Goal: Information Seeking & Learning: Learn about a topic

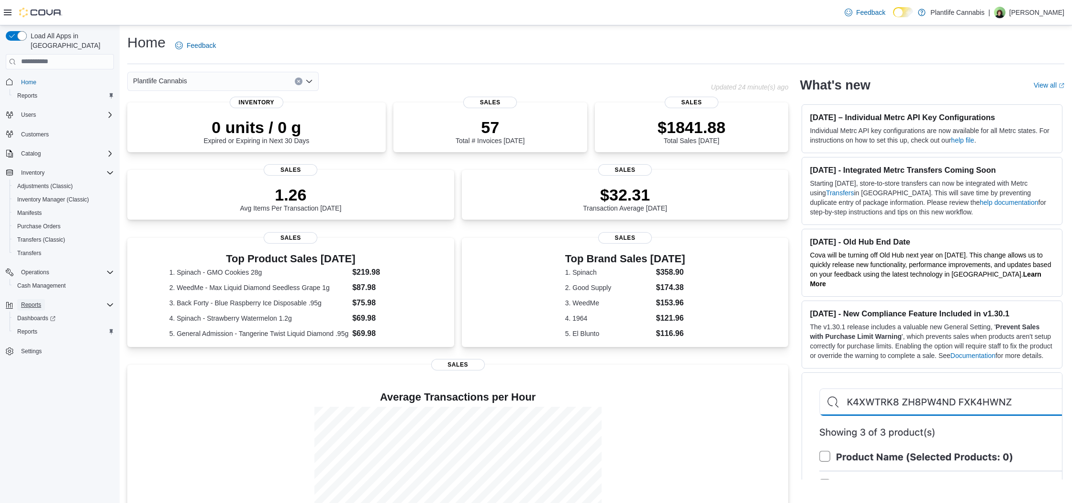
click at [38, 301] on span "Reports" at bounding box center [31, 305] width 20 height 8
click at [35, 301] on span "Reports" at bounding box center [31, 305] width 20 height 8
click at [37, 328] on span "Reports" at bounding box center [27, 332] width 20 height 8
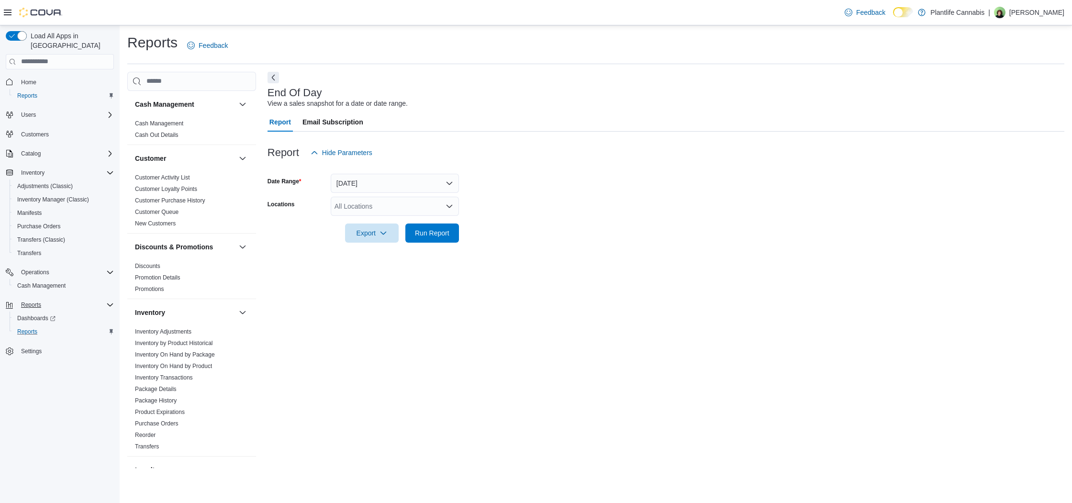
click at [380, 201] on div "All Locations" at bounding box center [395, 206] width 128 height 19
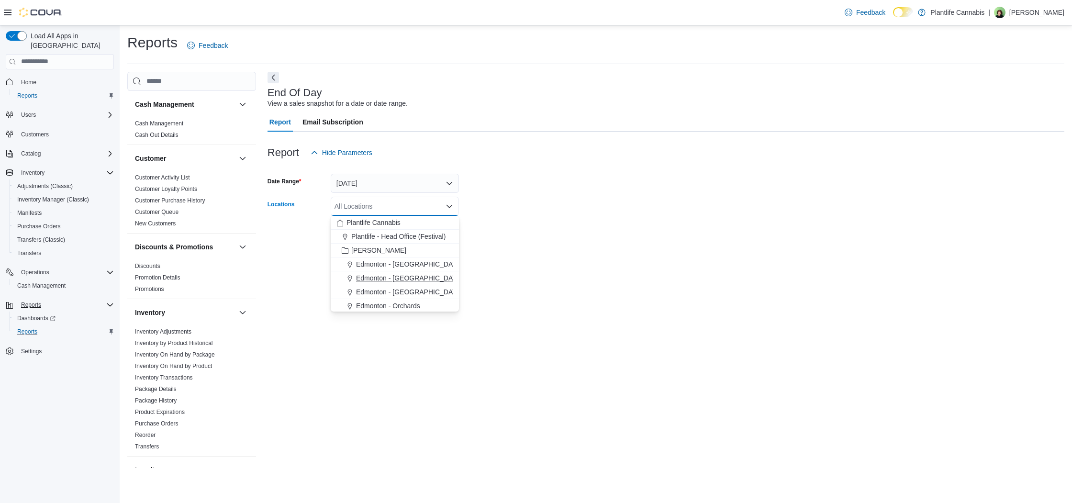
click at [391, 276] on span "Edmonton - [GEOGRAPHIC_DATA]" at bounding box center [409, 278] width 106 height 10
click at [520, 231] on form "Date Range [DATE] Locations [GEOGRAPHIC_DATA] - [GEOGRAPHIC_DATA] Combo box. Se…" at bounding box center [665, 202] width 797 height 80
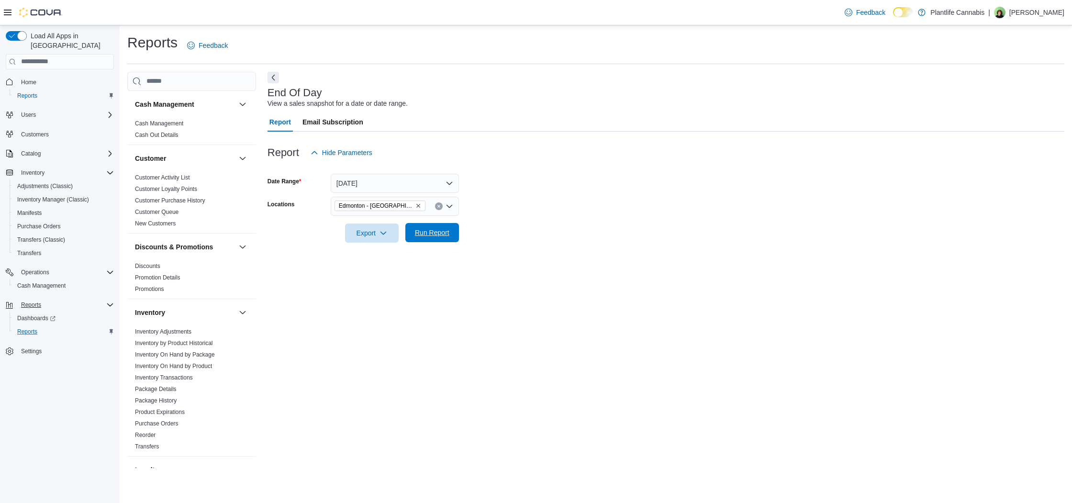
click at [435, 240] on span "Run Report" at bounding box center [432, 232] width 42 height 19
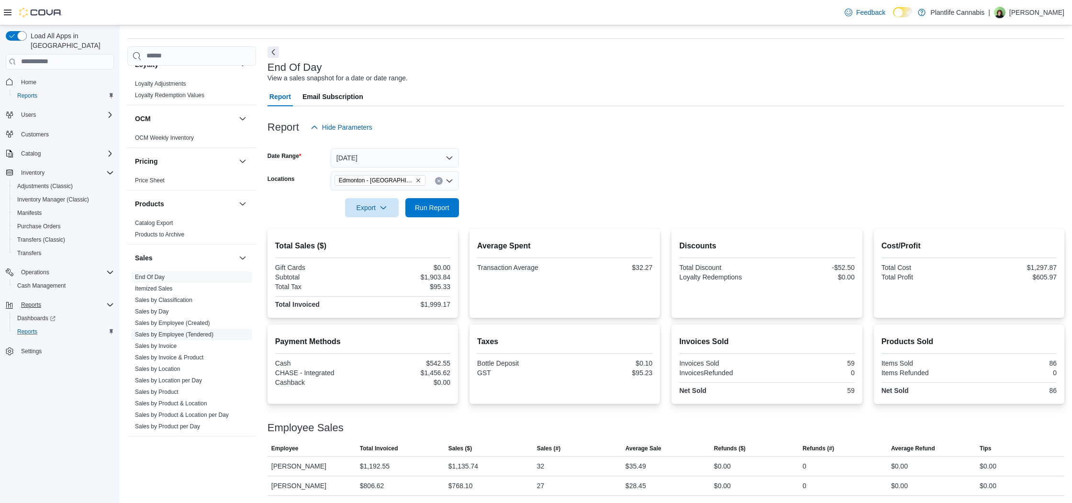
scroll to position [22, 0]
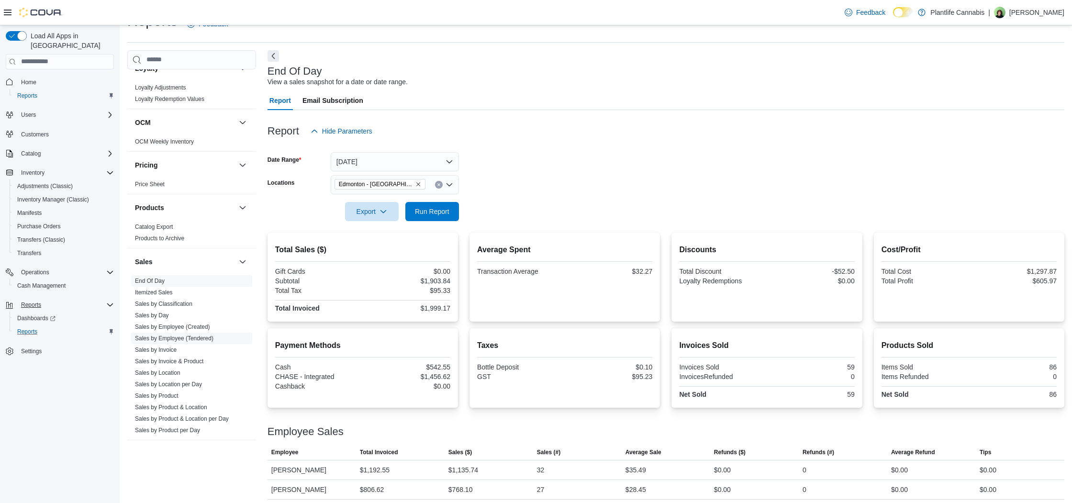
click at [188, 338] on link "Sales by Employee (Tendered)" at bounding box center [174, 338] width 78 height 7
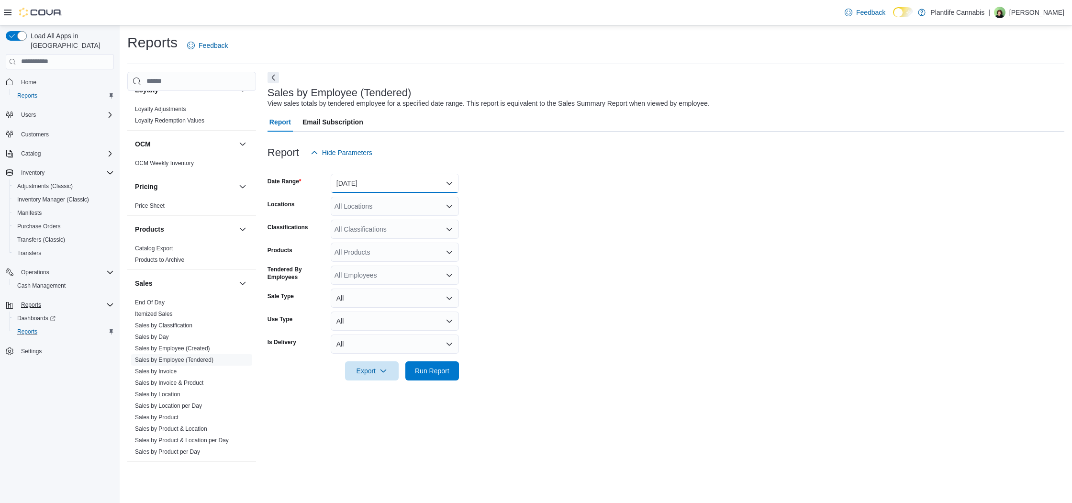
click at [372, 183] on button "[DATE]" at bounding box center [395, 183] width 128 height 19
click at [368, 218] on span "[DATE]" at bounding box center [400, 221] width 109 height 11
click at [367, 202] on div "All Locations" at bounding box center [395, 206] width 128 height 19
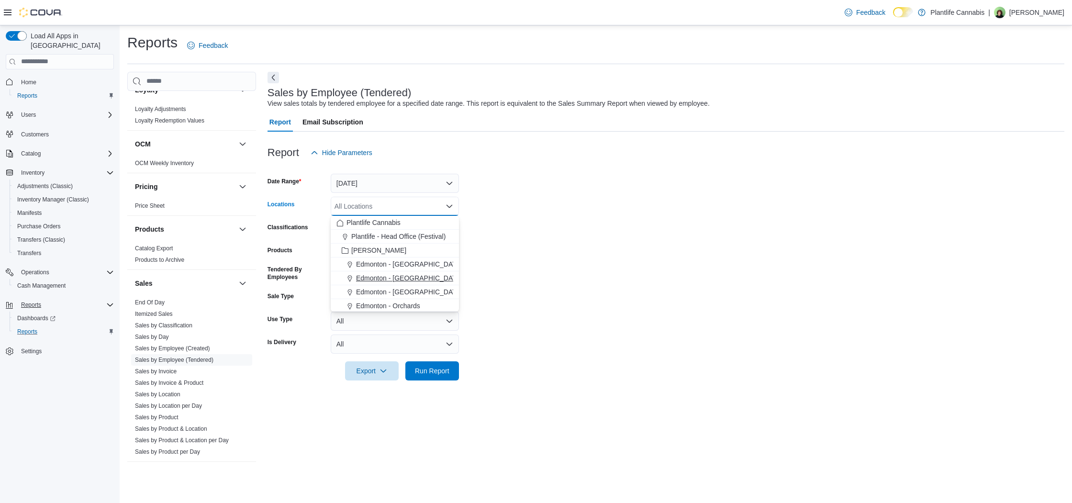
click at [403, 279] on span "Edmonton - [GEOGRAPHIC_DATA]" at bounding box center [409, 278] width 106 height 10
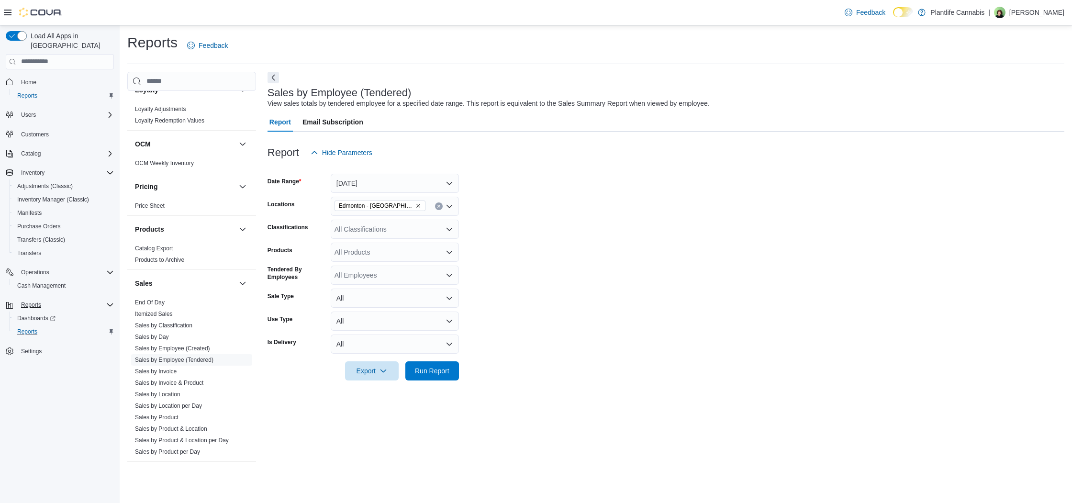
click at [500, 260] on form "Date Range [DATE] Locations [GEOGRAPHIC_DATA] - ICE District Classifications Al…" at bounding box center [665, 271] width 797 height 218
click at [385, 228] on div "All Classifications" at bounding box center [395, 229] width 128 height 19
click at [404, 232] on div "All Classifications" at bounding box center [395, 229] width 128 height 19
click at [407, 281] on div "Accessory Group" at bounding box center [394, 280] width 117 height 10
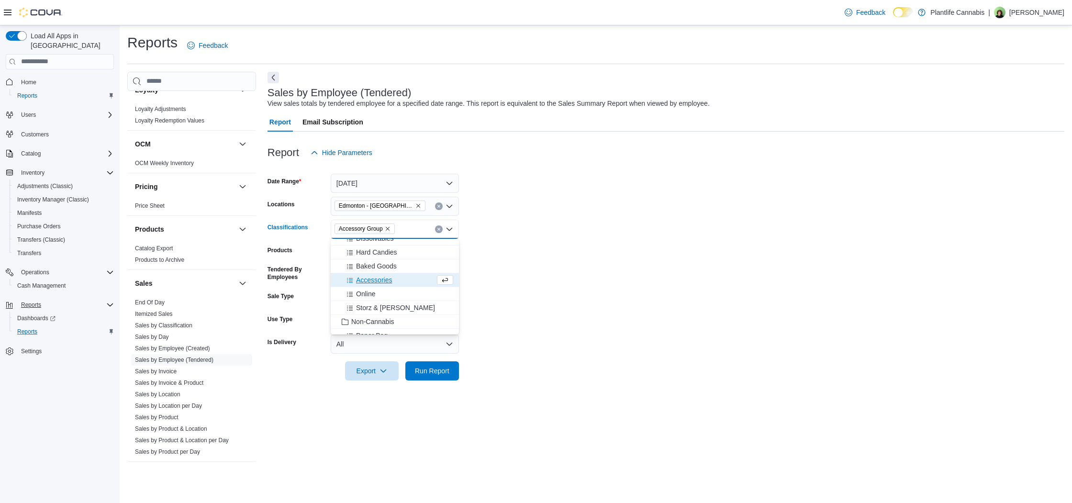
click at [483, 370] on form "Date Range [DATE] Locations [GEOGRAPHIC_DATA] - ICE District Classifications Ac…" at bounding box center [665, 271] width 797 height 218
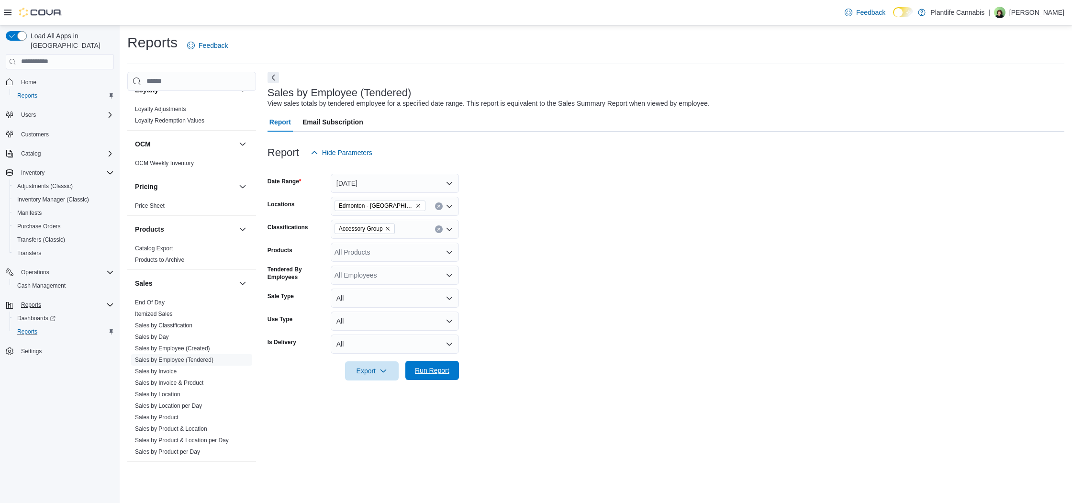
click at [430, 371] on span "Run Report" at bounding box center [432, 370] width 34 height 10
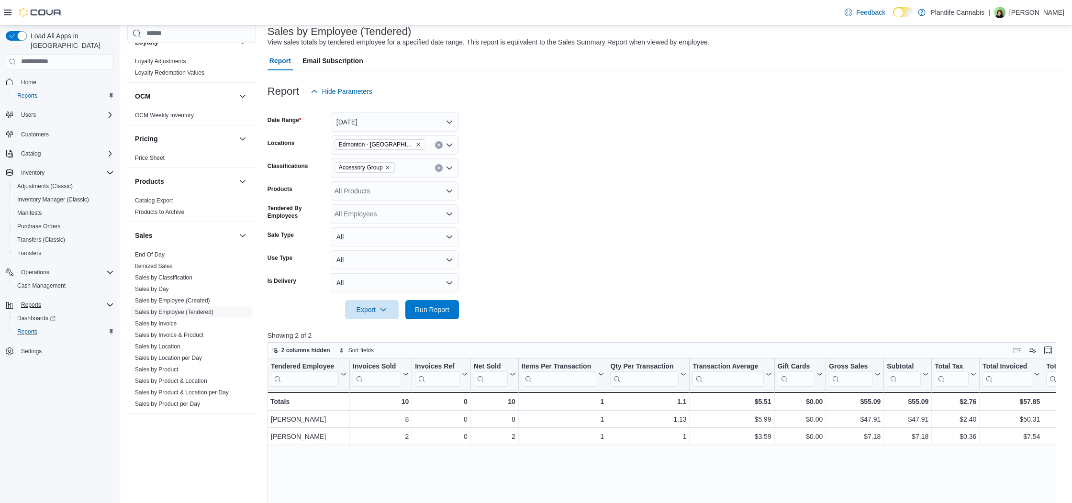
scroll to position [59, 0]
click at [152, 258] on span "End Of Day" at bounding box center [150, 255] width 30 height 8
click at [152, 254] on link "End Of Day" at bounding box center [150, 254] width 30 height 7
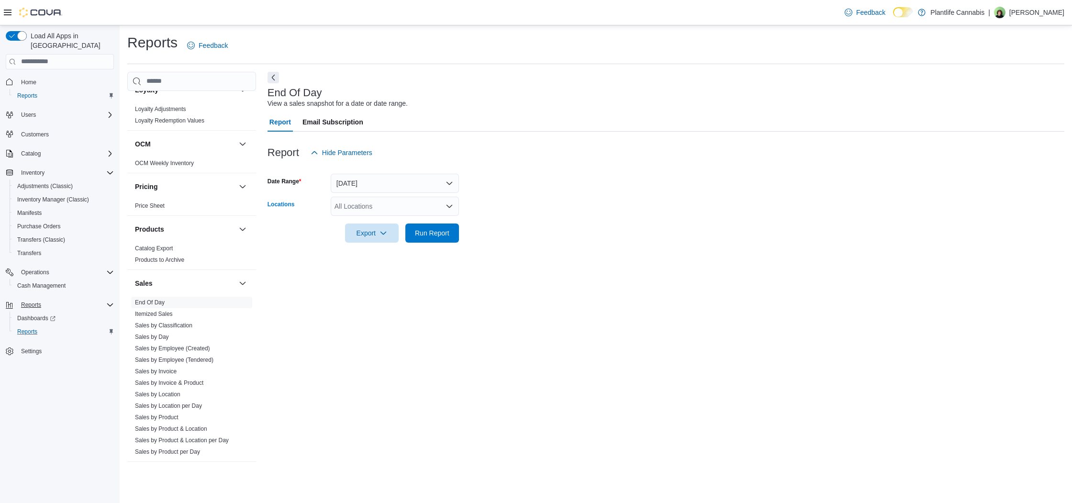
click at [401, 209] on div "All Locations" at bounding box center [395, 206] width 128 height 19
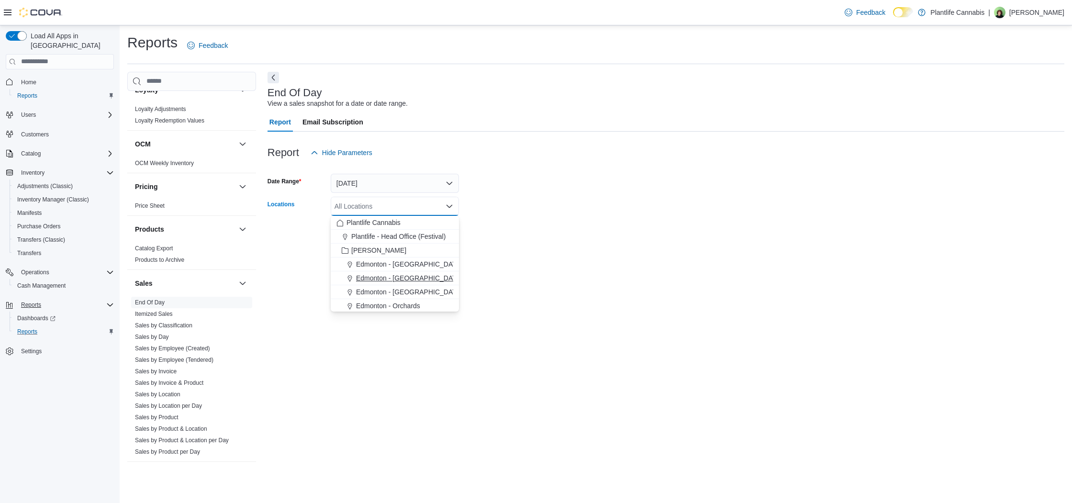
click at [410, 281] on span "Edmonton - [GEOGRAPHIC_DATA]" at bounding box center [409, 278] width 106 height 10
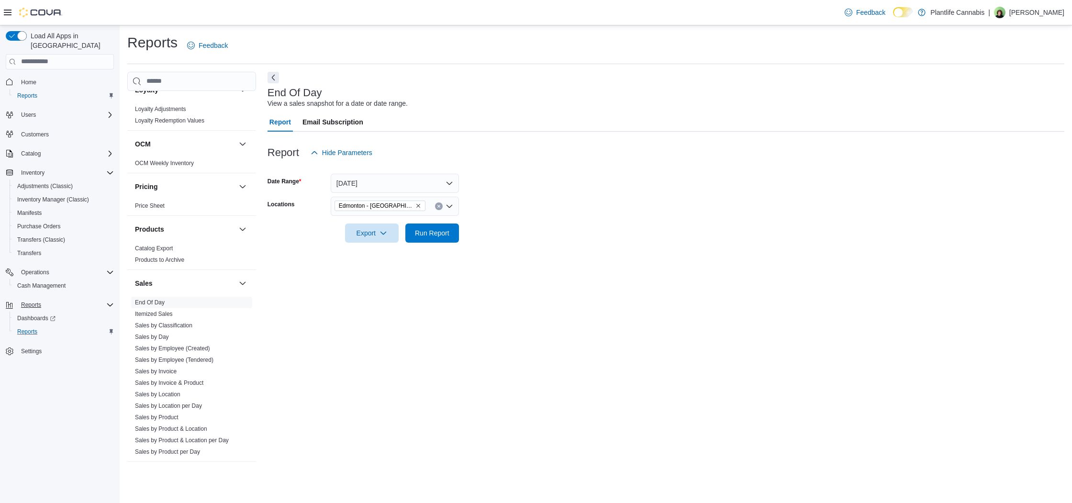
click at [492, 277] on div "End Of Day View a sales snapshot for a date or date range. Report Email Subscri…" at bounding box center [665, 270] width 797 height 396
click at [439, 236] on span "Run Report" at bounding box center [432, 233] width 34 height 10
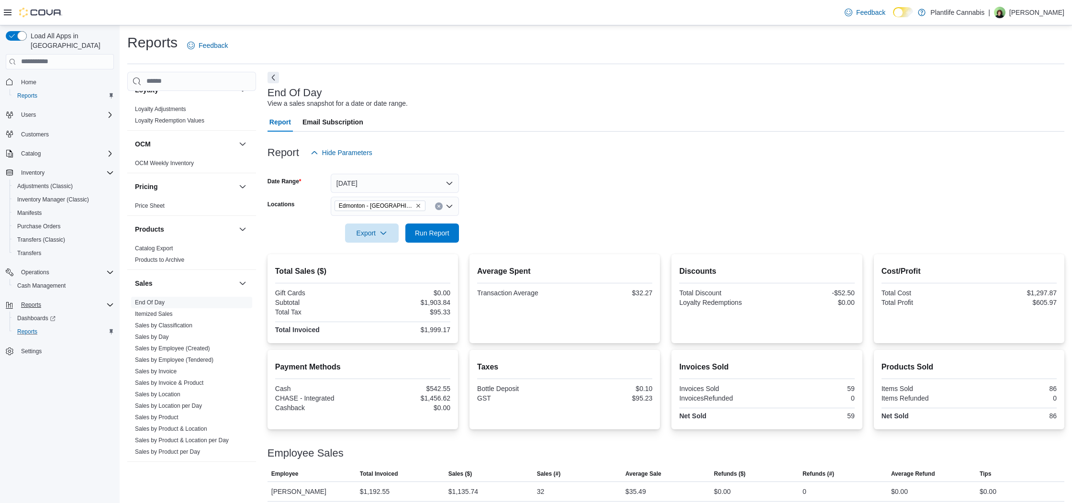
scroll to position [25, 0]
